Goal: Feedback & Contribution: Contribute content

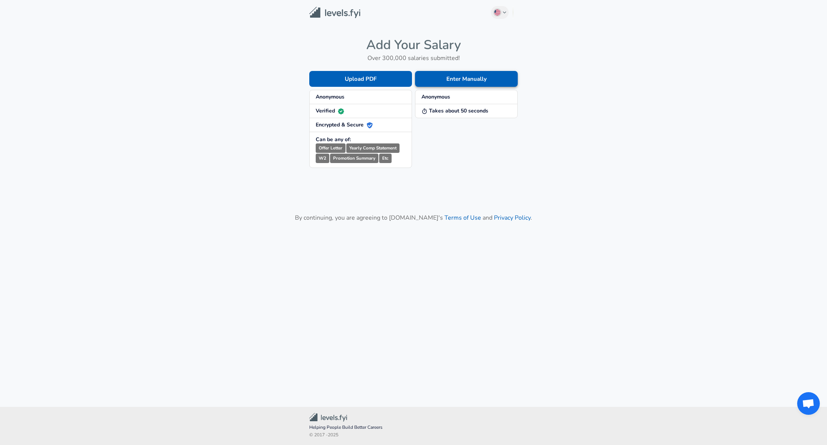
click at [504, 80] on button "Enter Manually" at bounding box center [466, 79] width 103 height 16
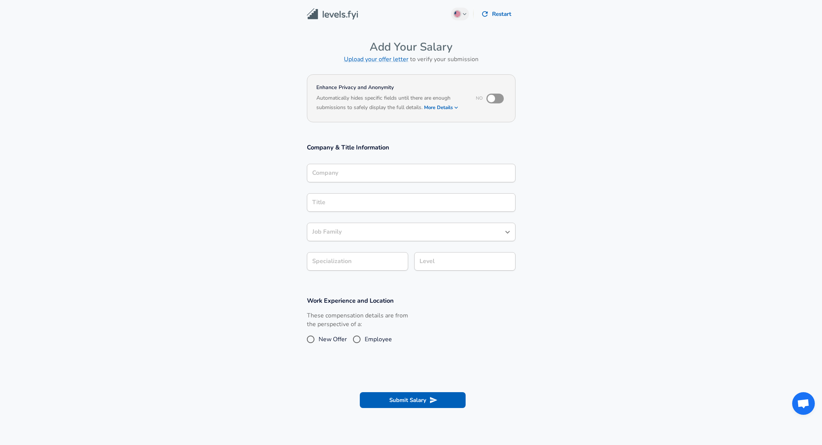
click at [437, 173] on input "Company" at bounding box center [411, 173] width 202 height 12
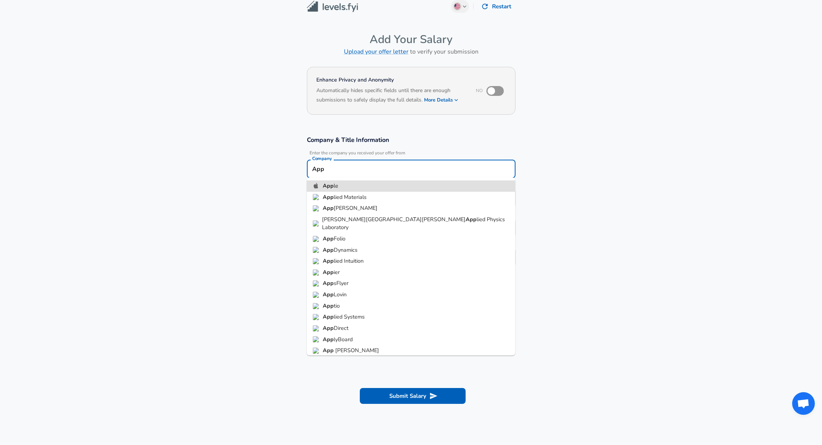
type input "Apple"
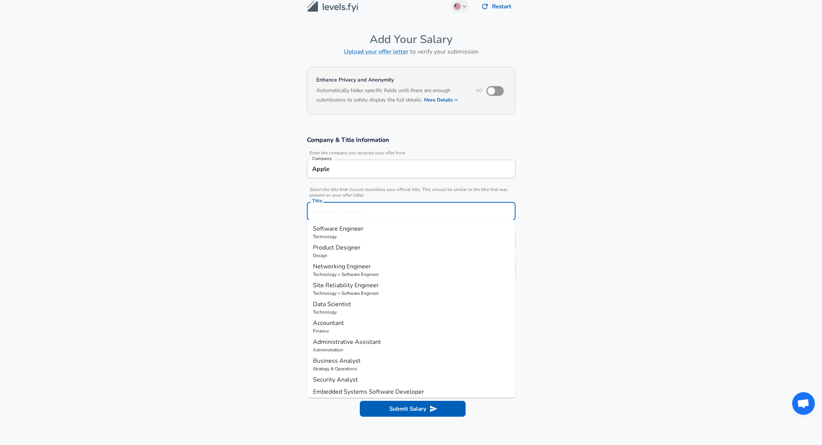
scroll to position [23, 0]
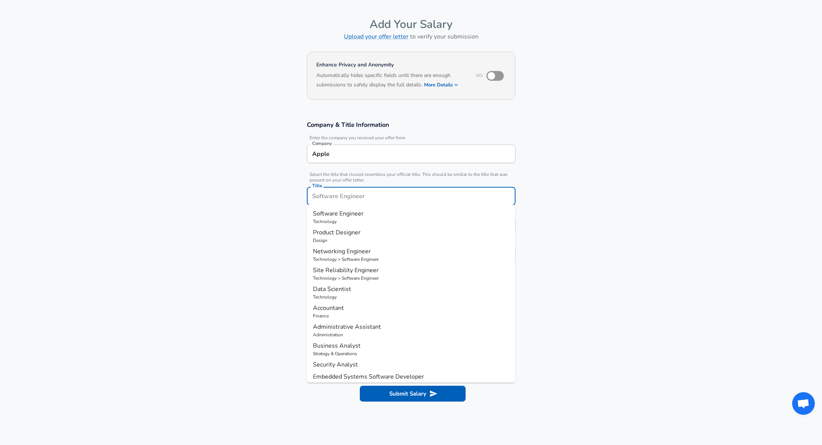
click at [413, 202] on div "Title" at bounding box center [411, 196] width 209 height 19
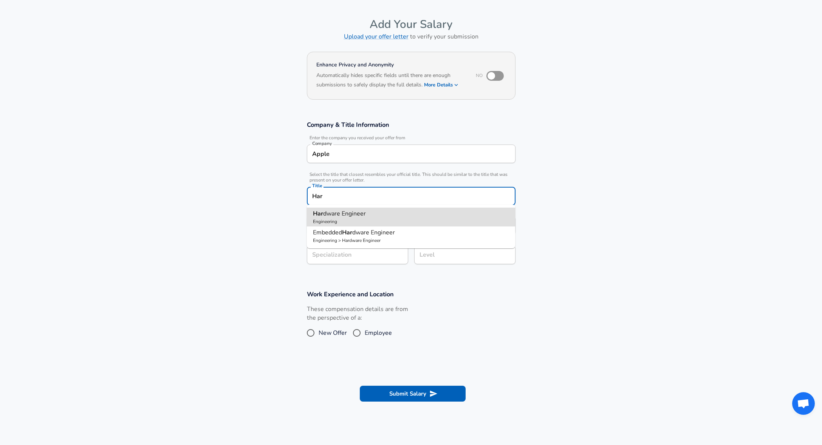
type input "Hardware Engineer"
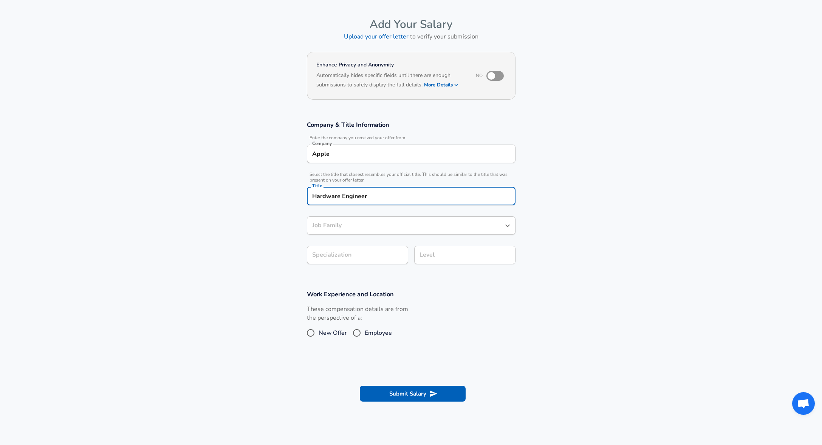
type input "Hardware Engineer"
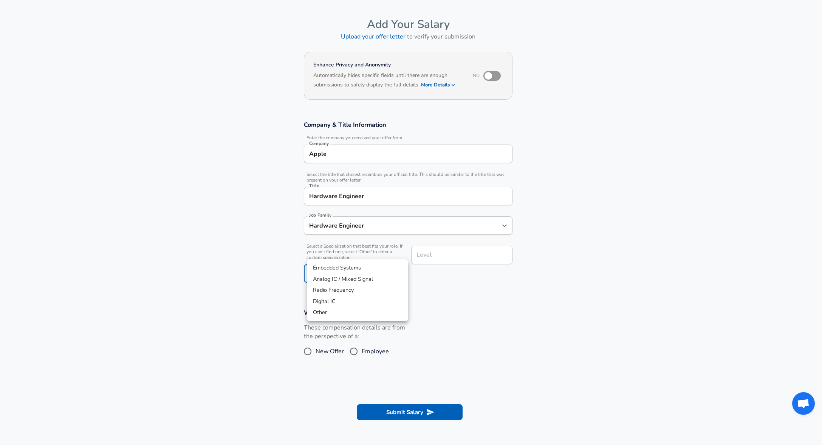
scroll to position [45, 0]
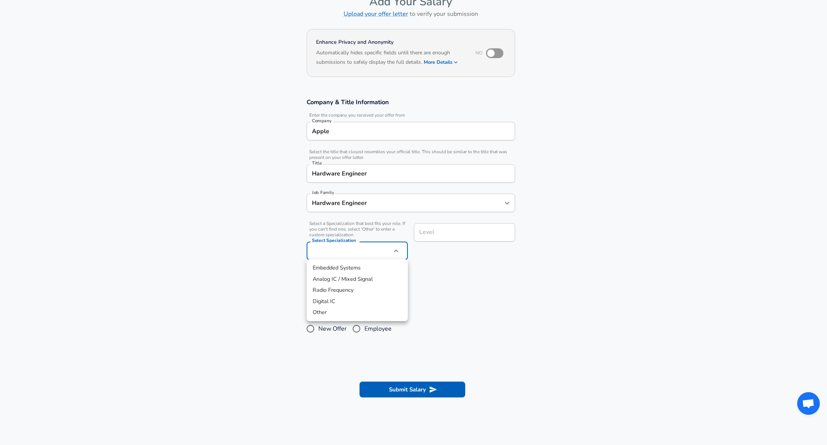
click at [379, 258] on body "English ([GEOGRAPHIC_DATA]) Change Restart Add Your Salary Upload your offer le…" at bounding box center [413, 177] width 827 height 445
click at [348, 300] on li "Digital IC" at bounding box center [357, 301] width 101 height 11
type input "Digital IC"
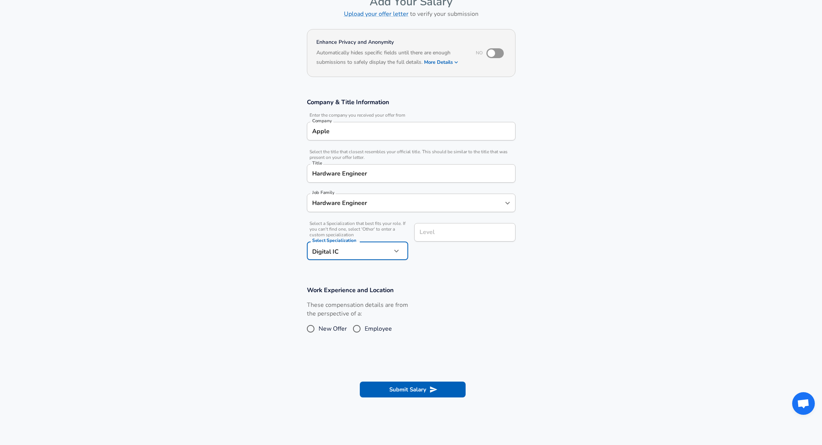
click at [459, 230] on input "Level" at bounding box center [464, 233] width 94 height 12
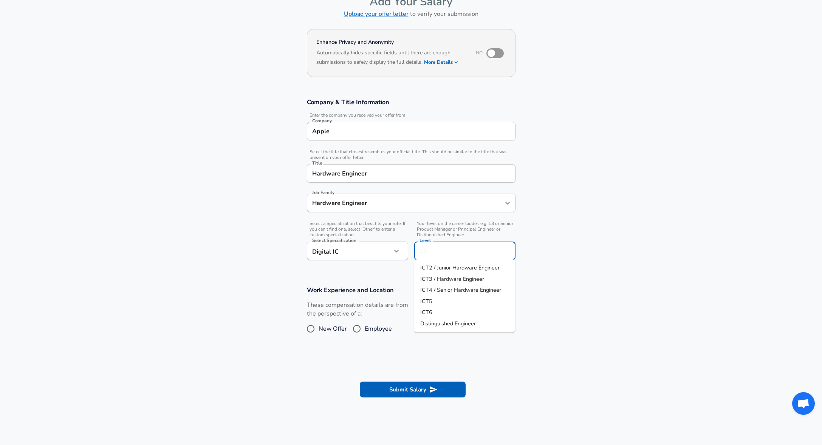
scroll to position [60, 0]
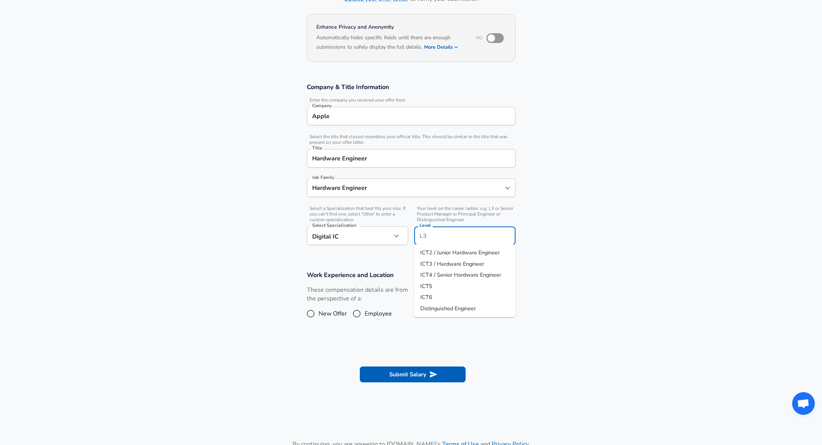
click at [477, 265] on span "ICT3 / Hardware Engineer" at bounding box center [452, 264] width 64 height 8
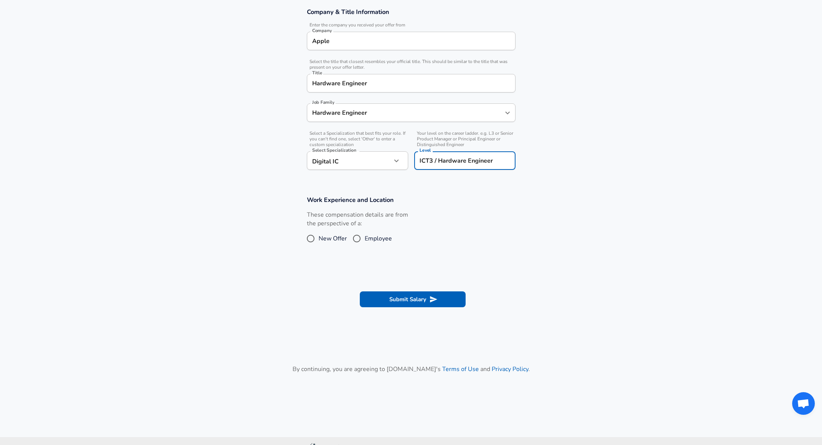
click at [504, 162] on input "ICT3 / Hardware Engineer" at bounding box center [464, 161] width 94 height 12
click at [466, 179] on strong "Hardware" at bounding box center [463, 178] width 27 height 8
type input "ICT2 / Junior Hardware Engineer"
click at [360, 238] on input "Employee" at bounding box center [357, 239] width 16 height 12
radio input "true"
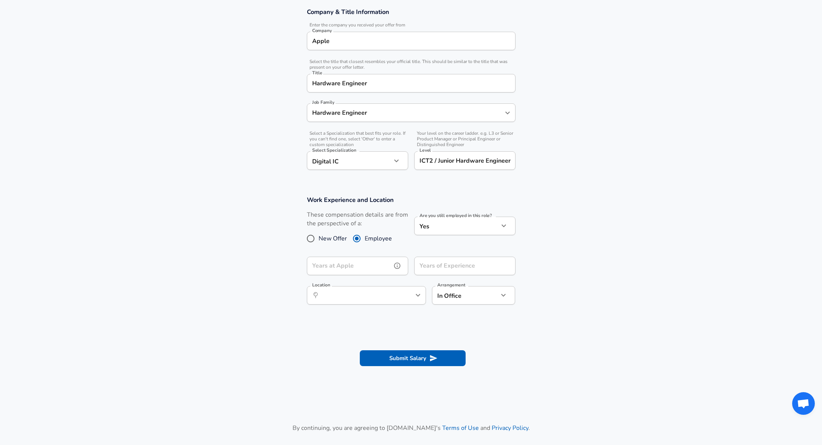
click at [363, 269] on input "Years at Apple" at bounding box center [349, 266] width 85 height 19
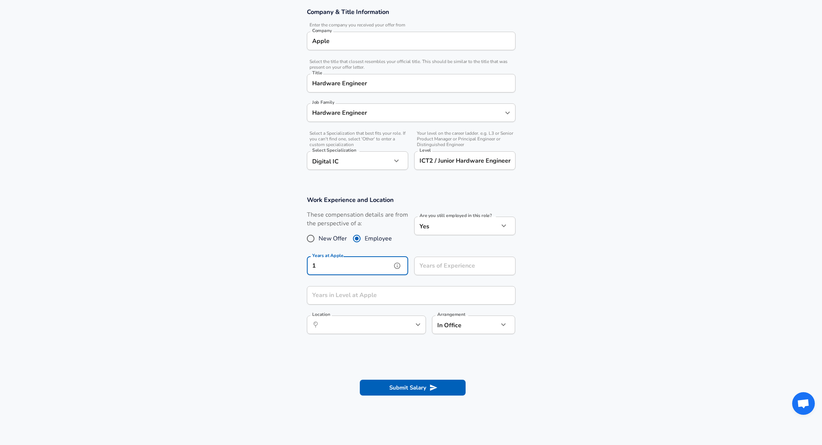
type input "1"
click at [482, 266] on input "Years of Experience" at bounding box center [456, 266] width 85 height 19
type input "1"
click at [443, 291] on input "Years in Level at Apple" at bounding box center [403, 295] width 192 height 19
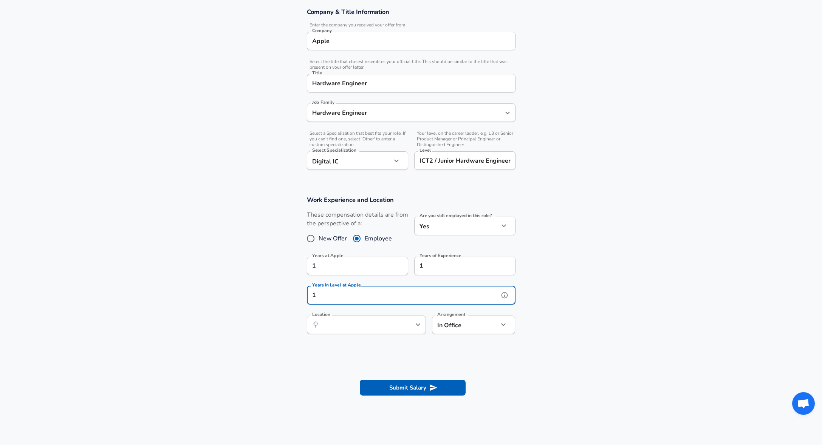
click at [403, 328] on button "help" at bounding box center [405, 324] width 11 height 11
type input "1"
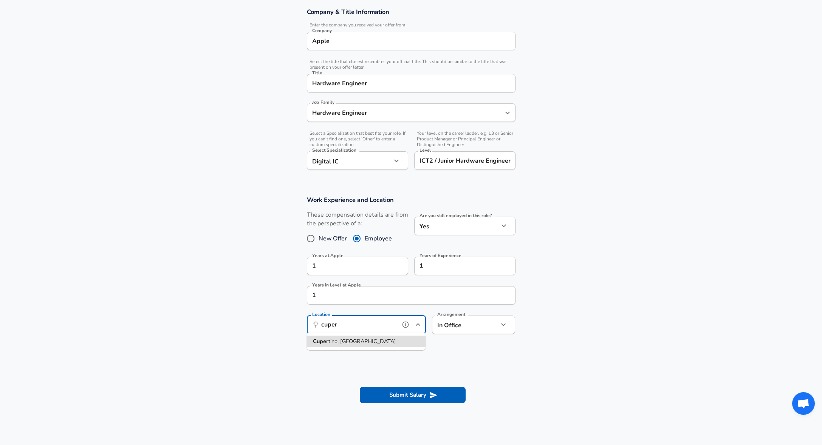
type input "Cupertino, [GEOGRAPHIC_DATA]"
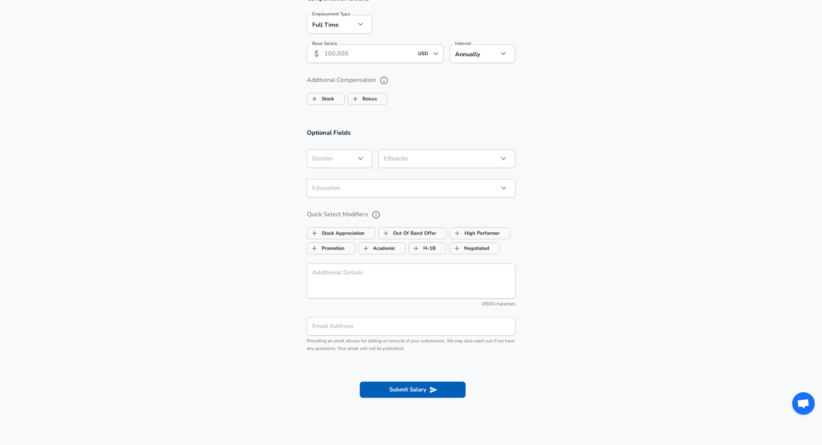
scroll to position [378, 0]
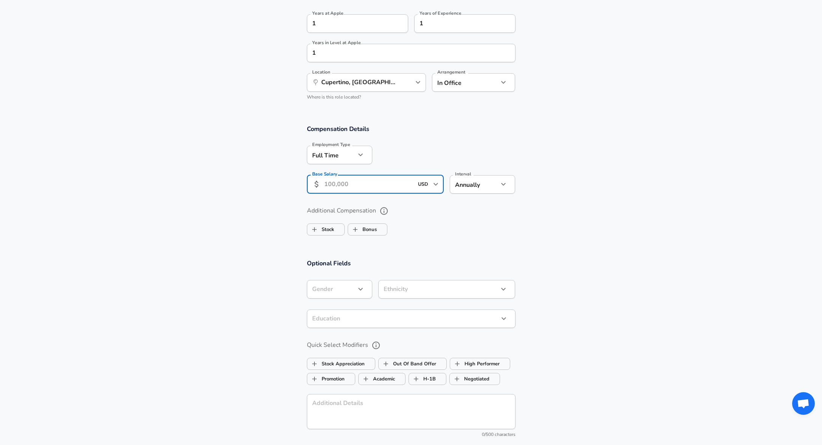
click at [376, 184] on input "Base Salary" at bounding box center [369, 184] width 90 height 19
type input "150,000"
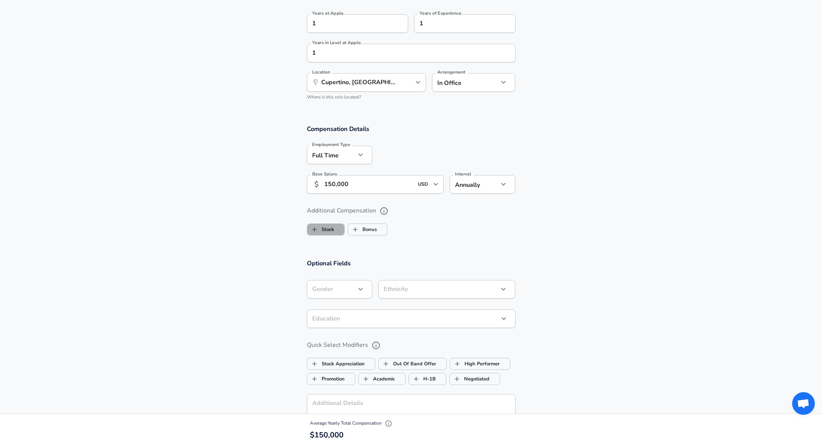
click at [329, 232] on label "Stock" at bounding box center [320, 230] width 27 height 14
checkbox input "true"
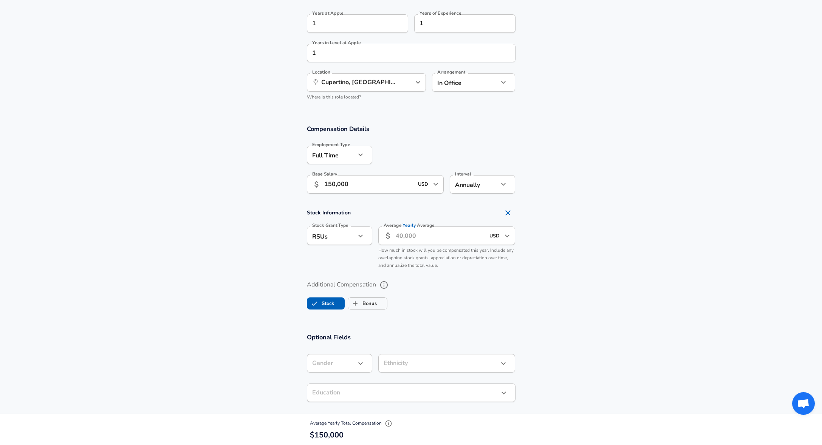
click at [437, 238] on input "Average Yearly Average" at bounding box center [441, 236] width 90 height 19
click at [504, 185] on icon "button" at bounding box center [503, 184] width 9 height 9
click at [611, 182] on div at bounding box center [413, 222] width 827 height 445
click at [431, 239] on input "Average Yearly Average" at bounding box center [441, 236] width 90 height 19
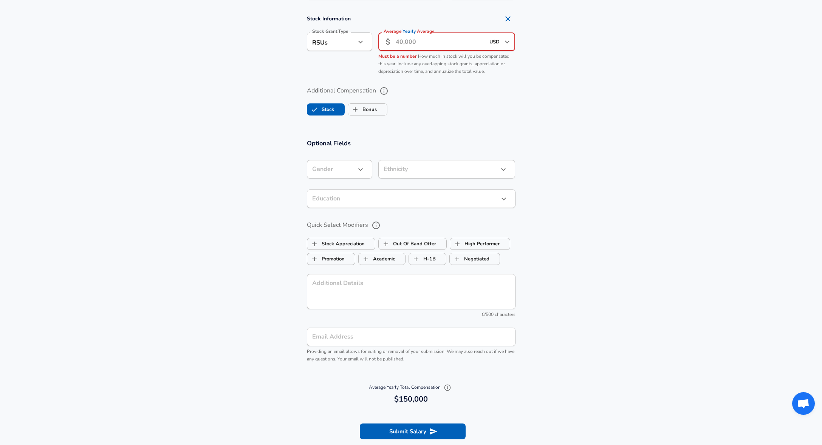
scroll to position [534, 0]
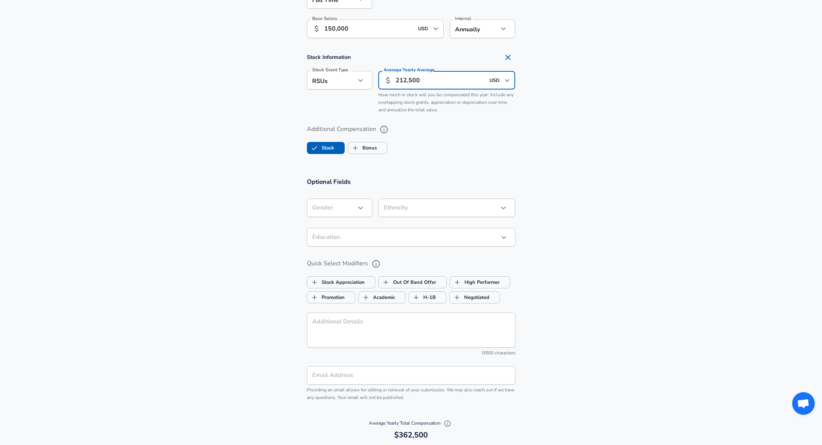
type input "21,250"
click at [382, 148] on span "Bonus" at bounding box center [367, 148] width 39 height 14
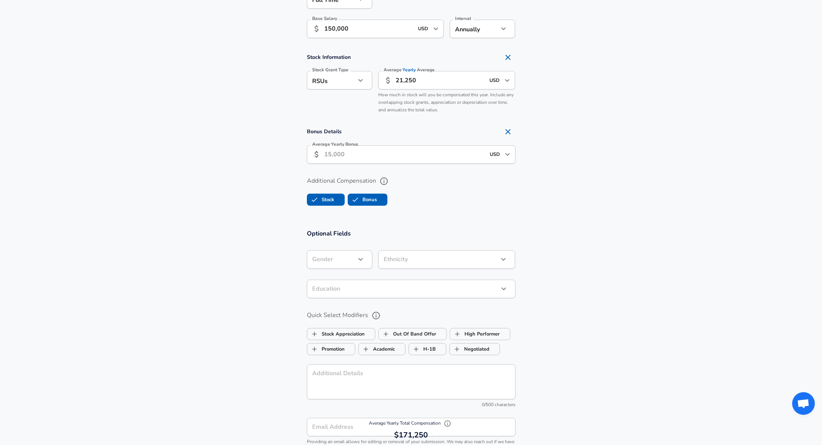
checkbox input "true"
click at [405, 155] on input "Average Yearly Bonus" at bounding box center [404, 154] width 161 height 19
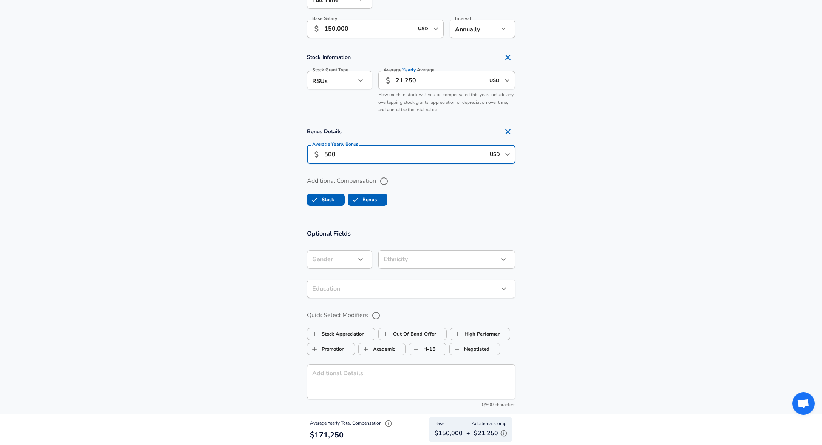
type input "5,000"
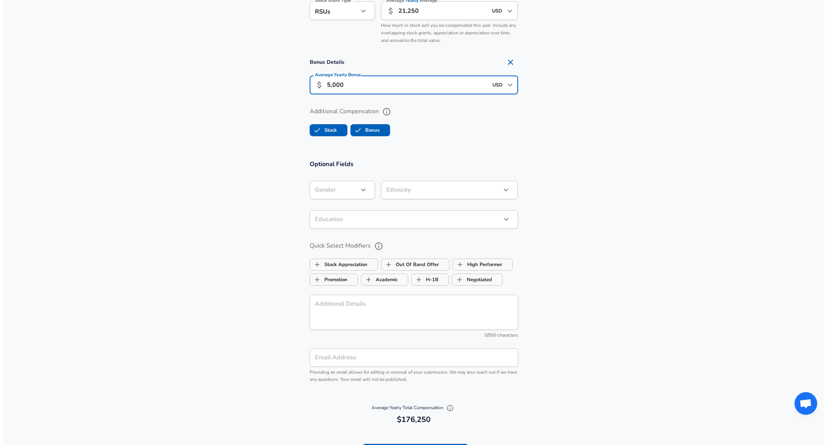
scroll to position [677, 0]
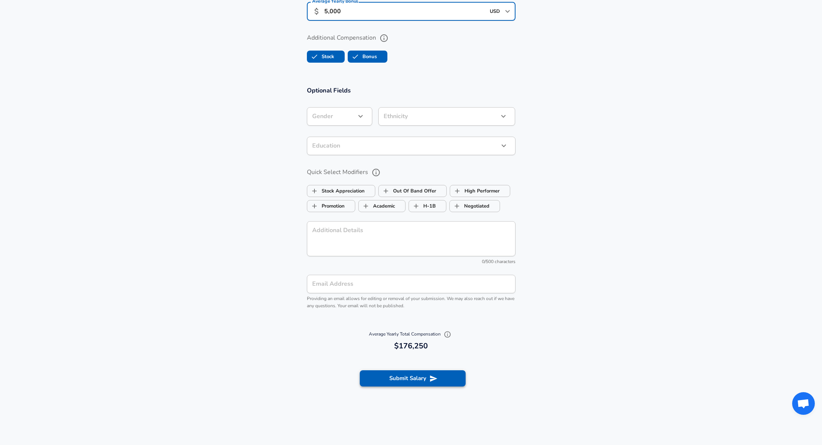
click at [431, 375] on icon "submit" at bounding box center [433, 379] width 8 height 8
